Goal: Register for event/course: Sign up to attend an event or enroll in a course

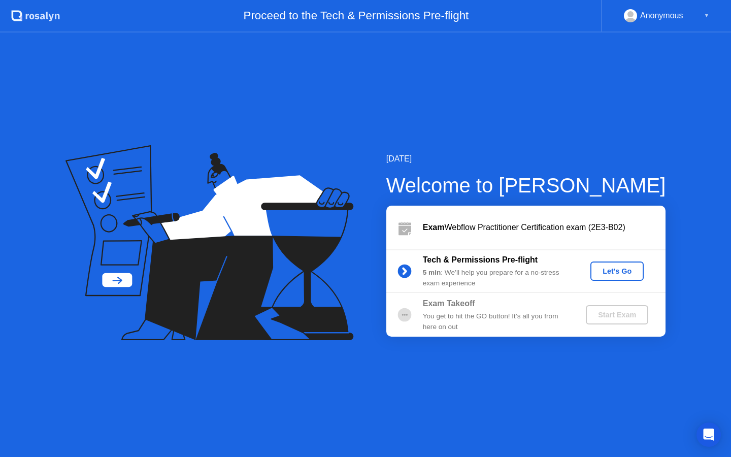
click at [614, 271] on div "Let's Go" at bounding box center [616, 271] width 45 height 8
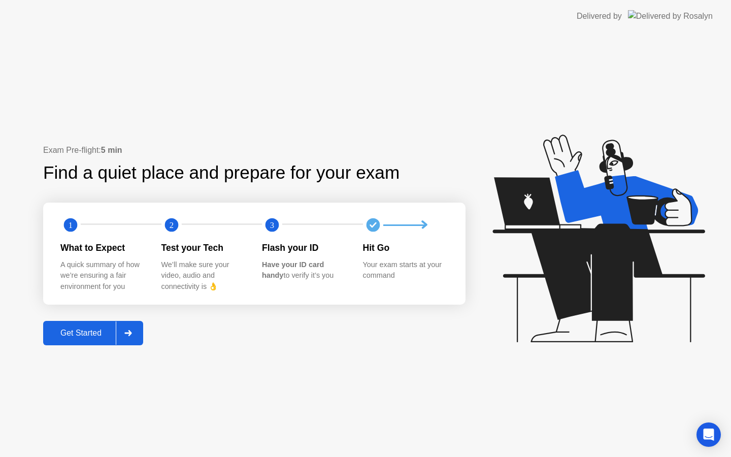
click at [87, 325] on button "Get Started" at bounding box center [93, 333] width 100 height 24
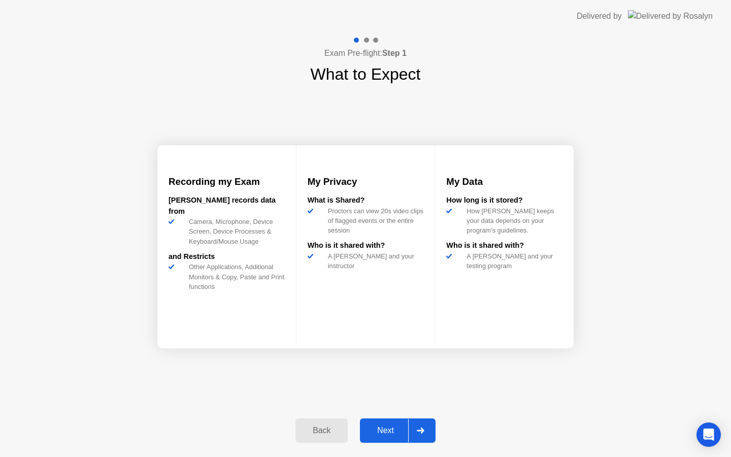
click at [321, 426] on div "Back" at bounding box center [322, 430] width 46 height 9
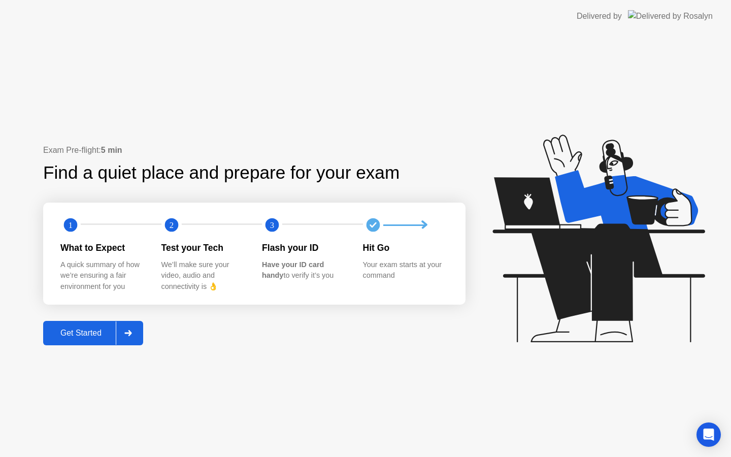
drag, startPoint x: 267, startPoint y: 265, endPoint x: 311, endPoint y: 265, distance: 44.7
click at [311, 265] on b "Have your ID card handy" at bounding box center [293, 269] width 62 height 19
click at [247, 290] on div "Test your Tech We’ll make sure your video, audio and connectivity is 👌" at bounding box center [211, 266] width 101 height 51
click at [94, 328] on div "Get Started" at bounding box center [81, 332] width 70 height 9
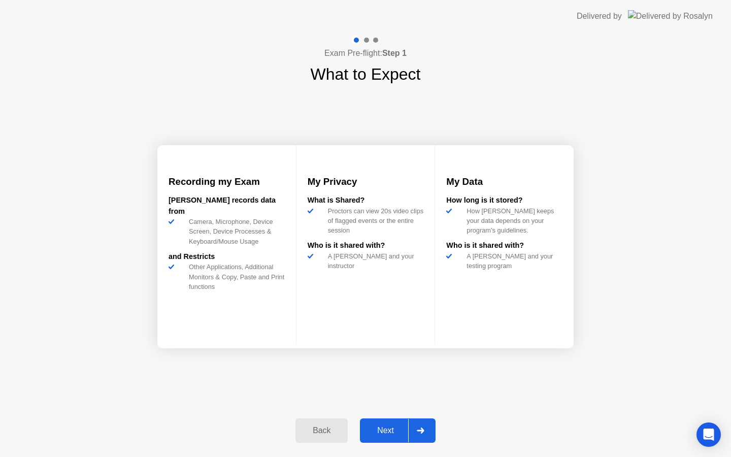
click at [393, 435] on div "Next" at bounding box center [385, 430] width 45 height 9
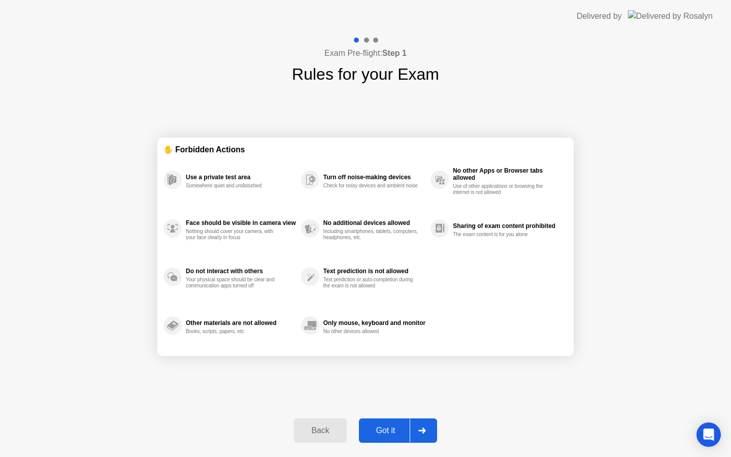
click at [402, 428] on div "Got it" at bounding box center [386, 430] width 48 height 9
select select "Available cameras"
select select "Available speakers"
select select "Available microphones"
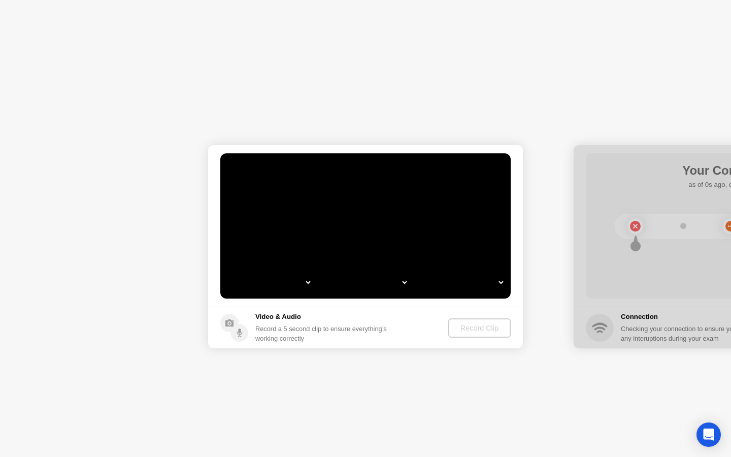
select select "**********"
select select "*******"
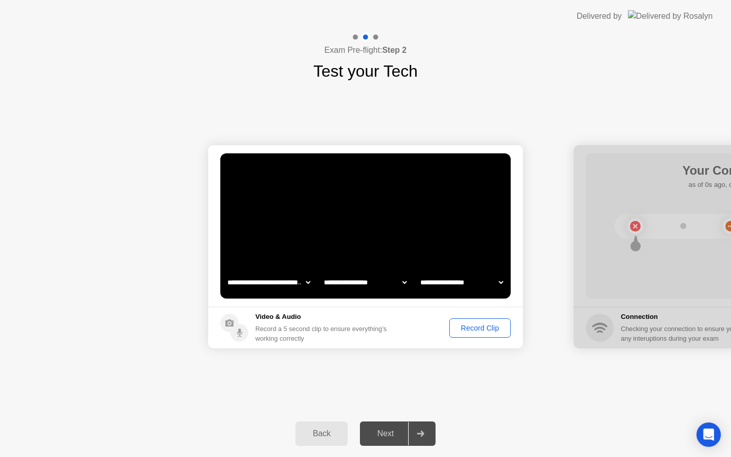
click at [294, 284] on select "**********" at bounding box center [268, 282] width 87 height 20
click at [479, 330] on div "Record Clip" at bounding box center [480, 328] width 54 height 8
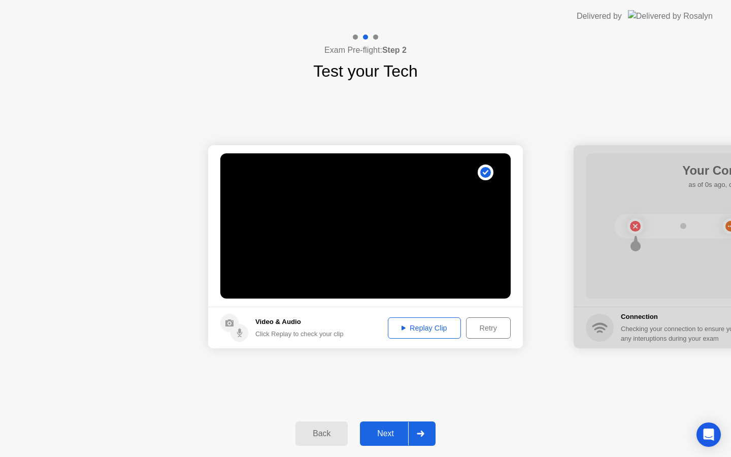
click at [408, 328] on div "Replay Clip" at bounding box center [424, 328] width 66 height 8
click at [392, 429] on div "Next" at bounding box center [385, 433] width 45 height 9
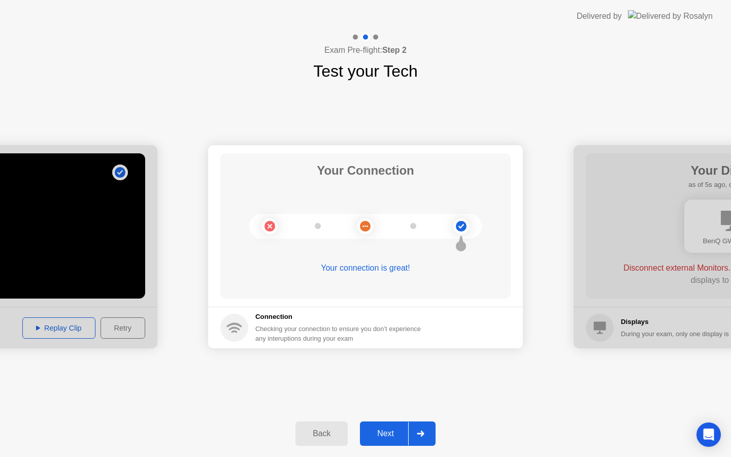
click at [391, 441] on button "Next" at bounding box center [398, 433] width 76 height 24
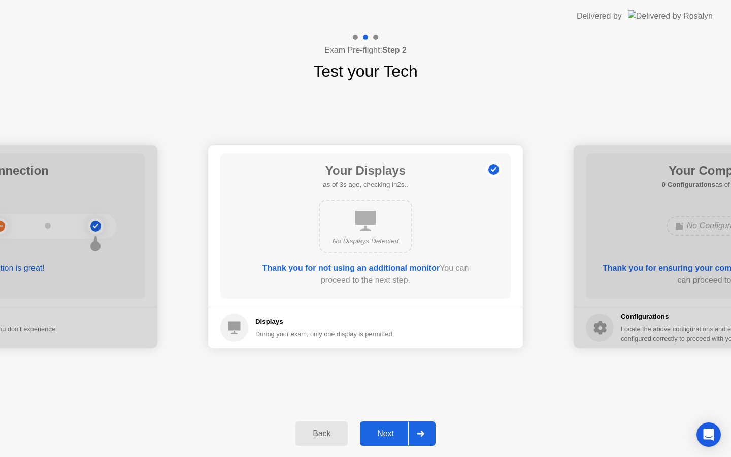
click at [492, 382] on div "**********" at bounding box center [365, 246] width 731 height 327
click at [385, 429] on div "Next" at bounding box center [385, 433] width 45 height 9
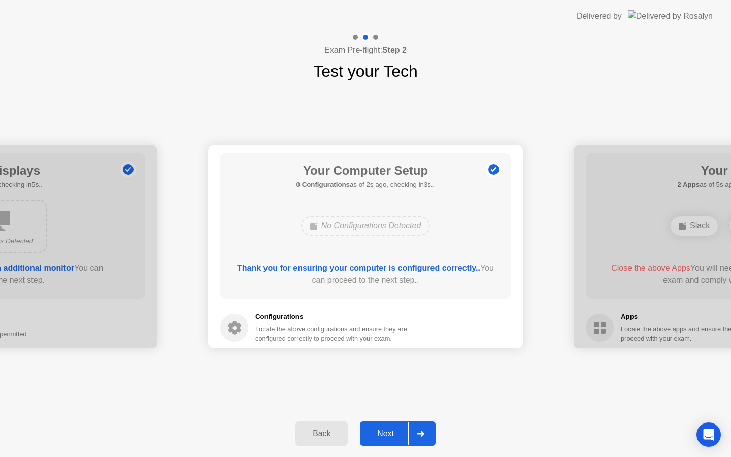
click at [384, 434] on div "Next" at bounding box center [385, 433] width 45 height 9
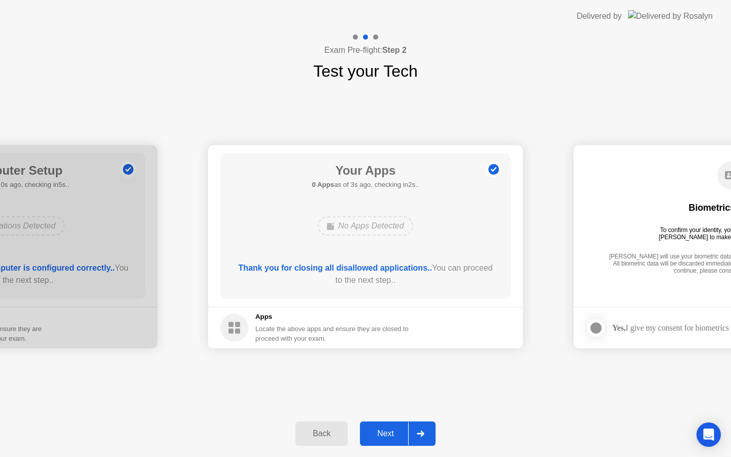
click at [378, 434] on div "Next" at bounding box center [385, 433] width 45 height 9
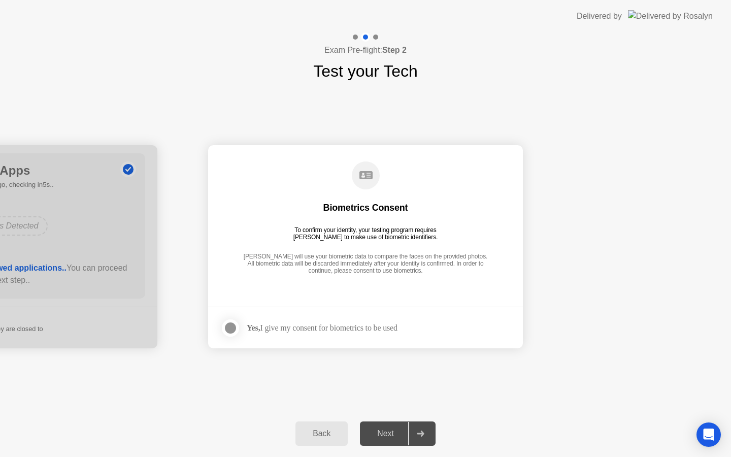
click at [232, 328] on div at bounding box center [230, 328] width 12 height 12
click at [390, 434] on div "Next" at bounding box center [385, 433] width 45 height 9
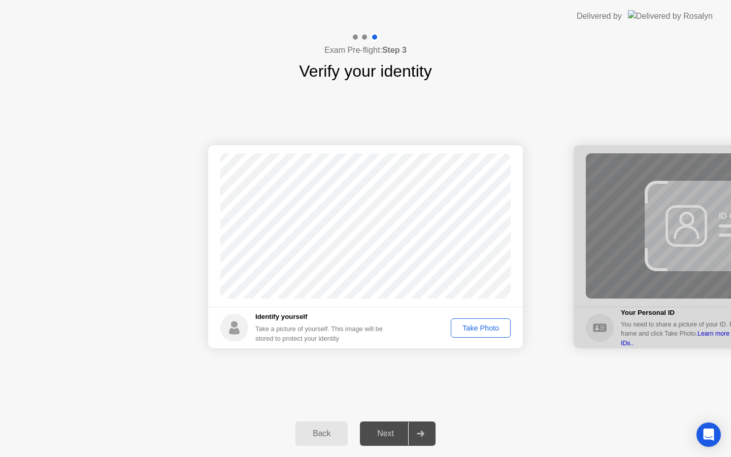
click at [478, 324] on div "Take Photo" at bounding box center [480, 328] width 53 height 8
click at [388, 436] on div "Next" at bounding box center [385, 433] width 45 height 9
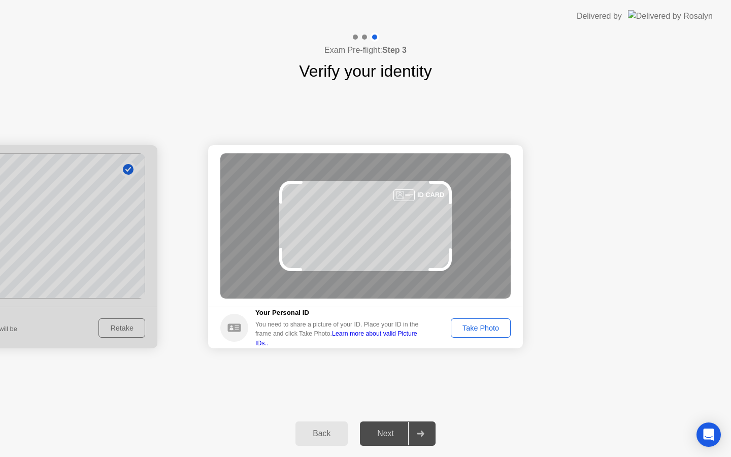
click at [480, 320] on button "Take Photo" at bounding box center [481, 327] width 60 height 19
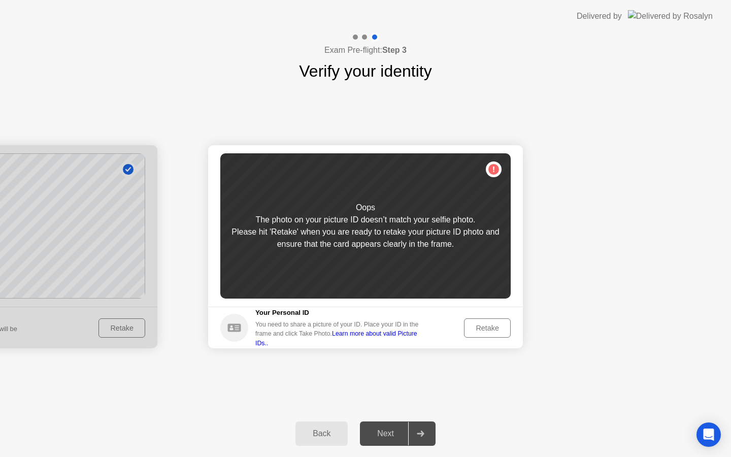
click at [480, 320] on button "Retake" at bounding box center [487, 327] width 47 height 19
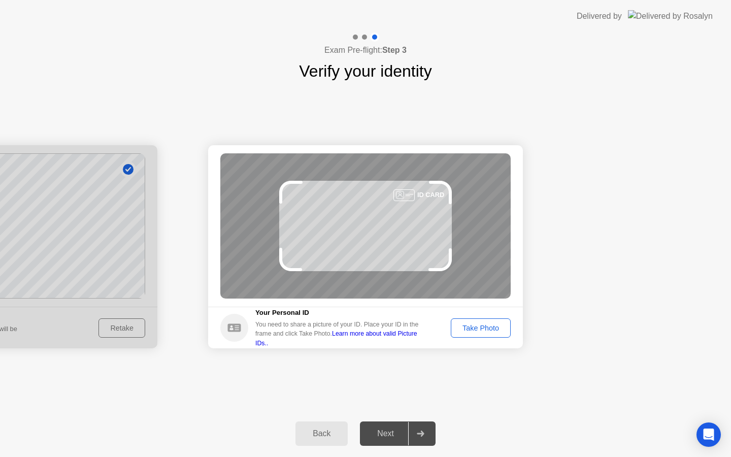
click at [465, 325] on div "Take Photo" at bounding box center [480, 328] width 53 height 8
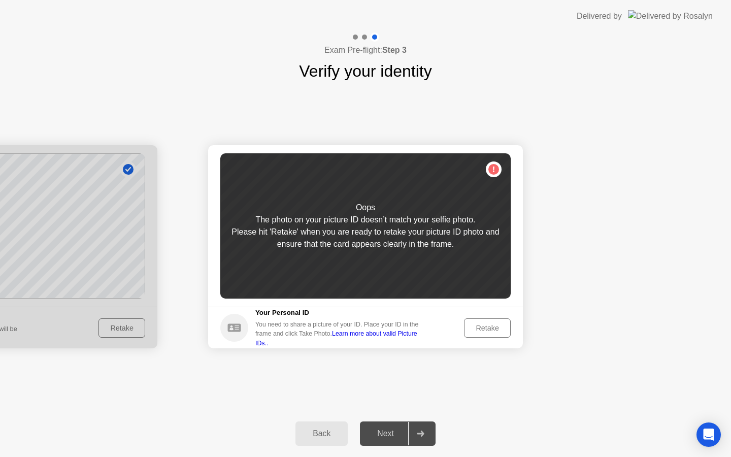
click at [473, 325] on div "Retake" at bounding box center [488, 328] width 40 height 8
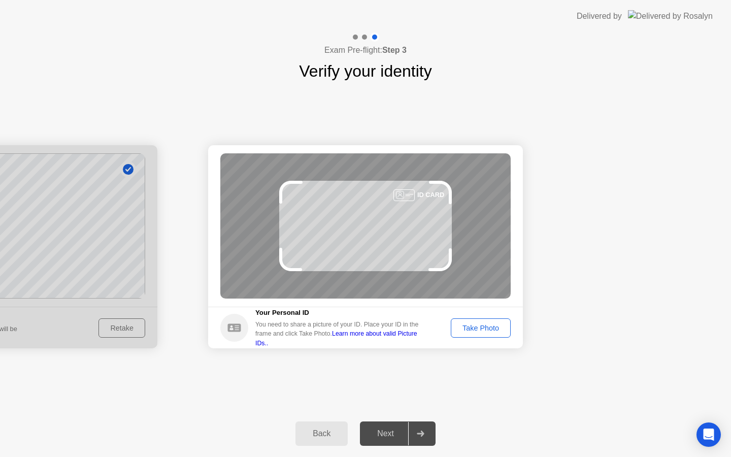
click at [473, 325] on div "Take Photo" at bounding box center [480, 328] width 53 height 8
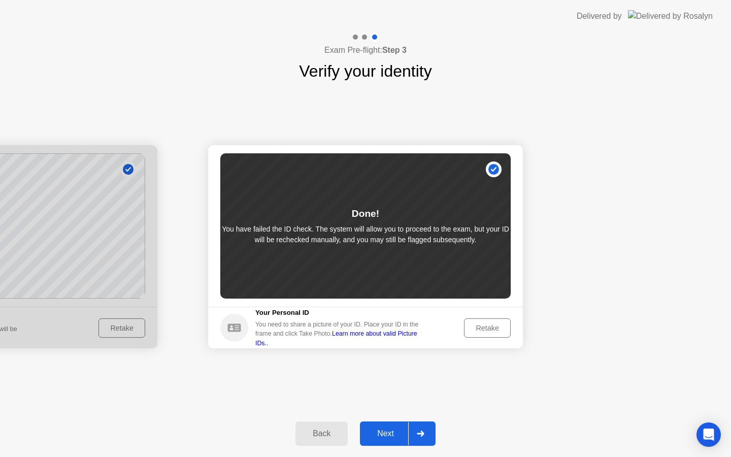
click at [384, 432] on div "Next" at bounding box center [385, 433] width 45 height 9
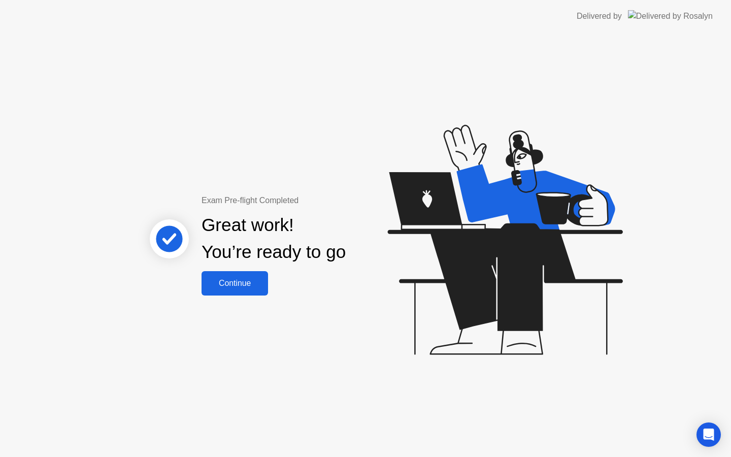
click at [247, 293] on button "Continue" at bounding box center [235, 283] width 67 height 24
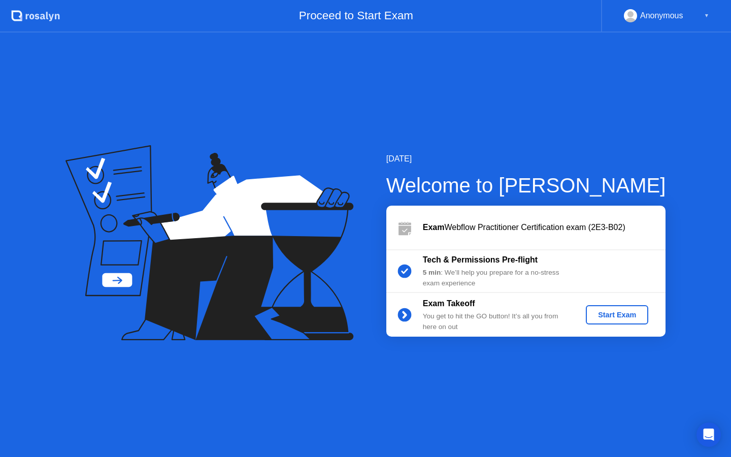
click at [601, 314] on div "Start Exam" at bounding box center [617, 315] width 54 height 8
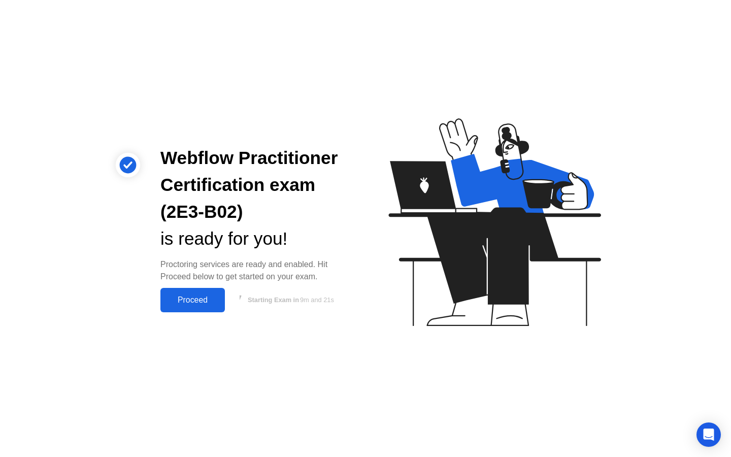
click at [202, 300] on div "Proceed" at bounding box center [192, 299] width 58 height 9
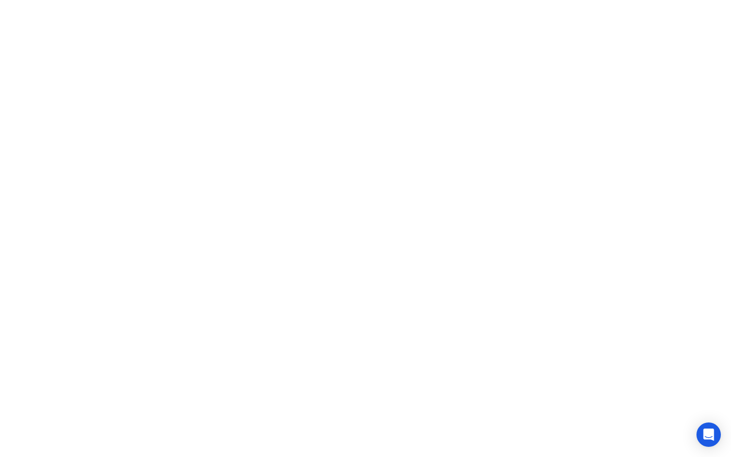
click icon
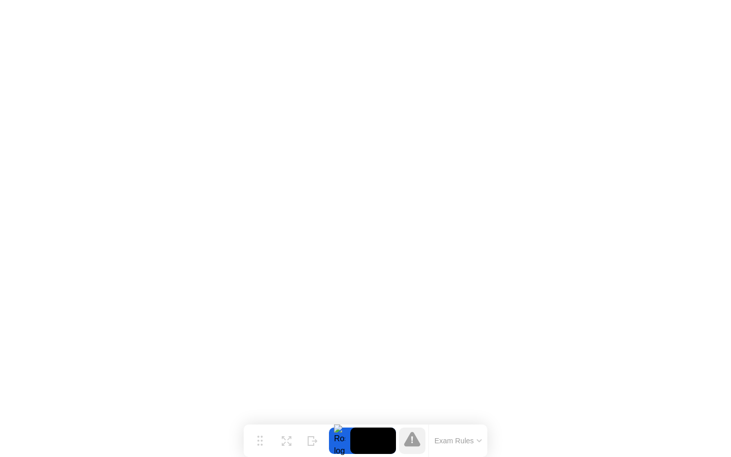
click at [454, 439] on button "Exam Rules" at bounding box center [459, 440] width 54 height 9
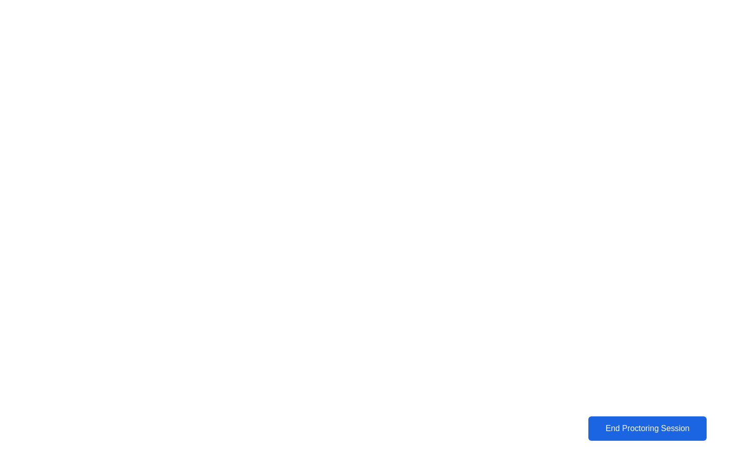
click at [652, 429] on div "End Proctoring Session" at bounding box center [647, 428] width 112 height 9
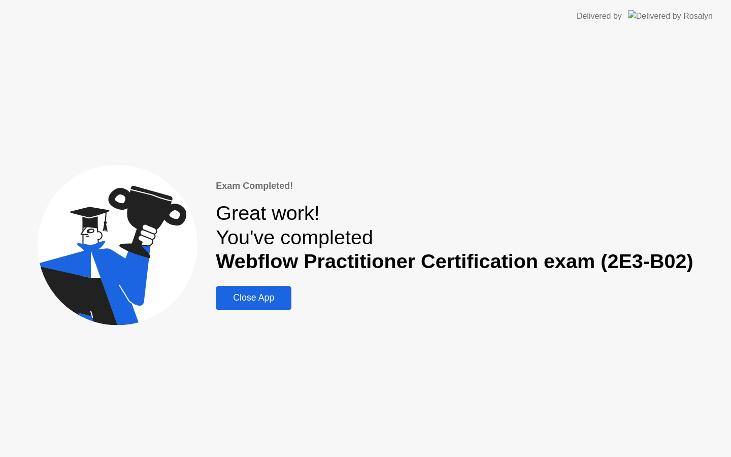
click at [234, 302] on div "Close App" at bounding box center [254, 297] width 70 height 11
